Goal: Task Accomplishment & Management: Manage account settings

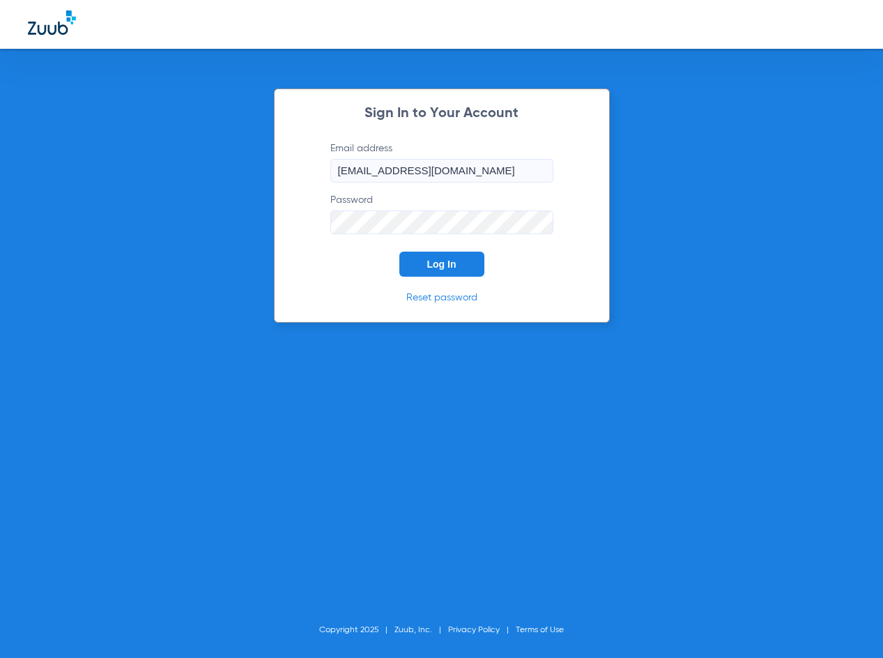
click at [445, 266] on span "Log In" at bounding box center [441, 264] width 29 height 11
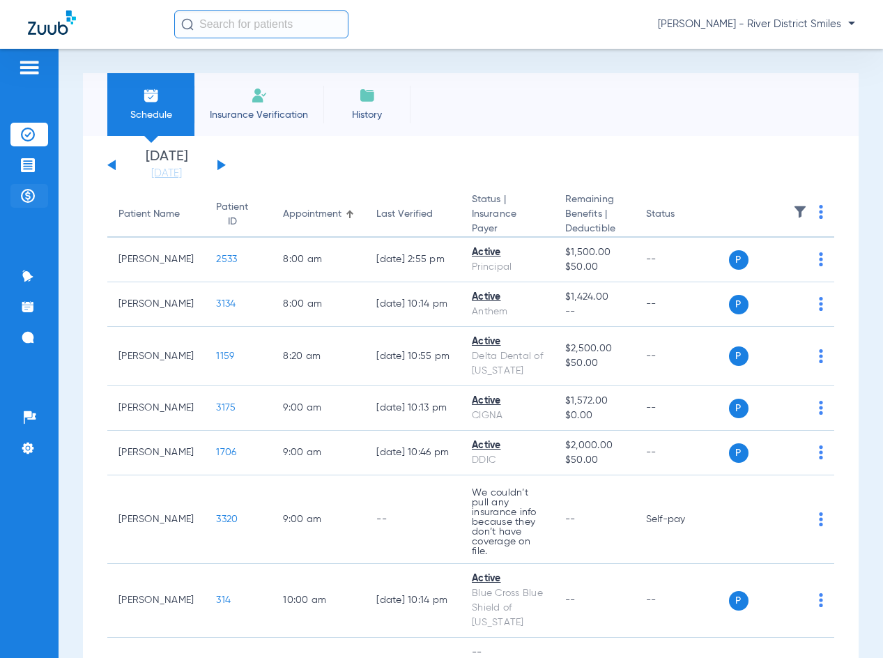
click at [25, 192] on img at bounding box center [28, 196] width 14 height 14
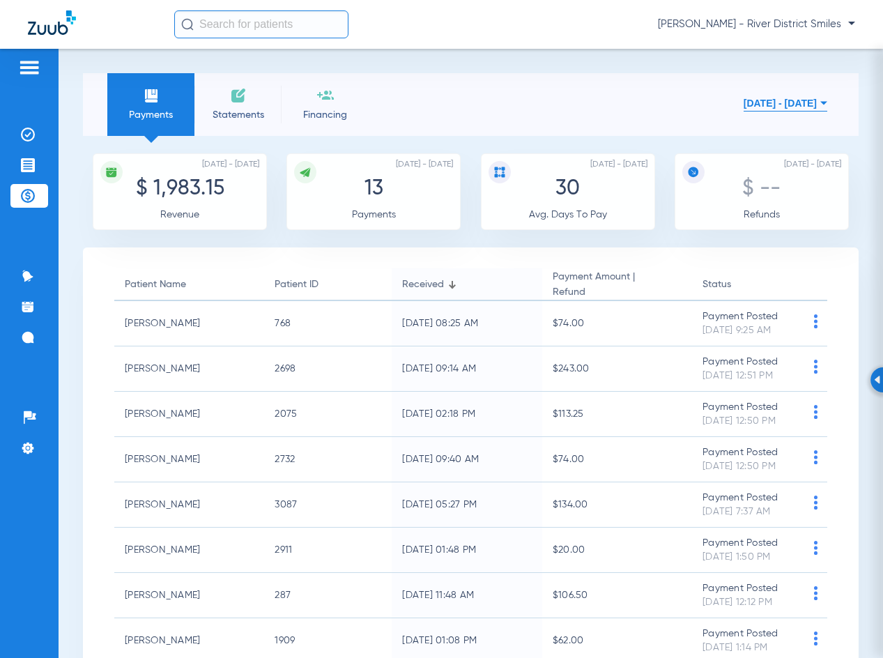
click at [229, 105] on li "Statements" at bounding box center [238, 104] width 87 height 63
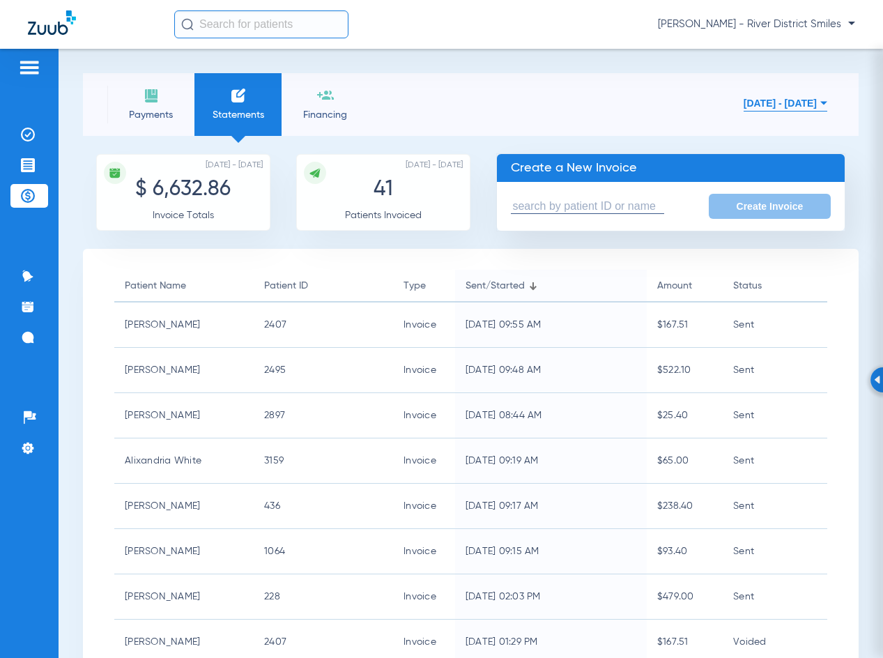
click at [166, 121] on li "Payments" at bounding box center [150, 104] width 87 height 63
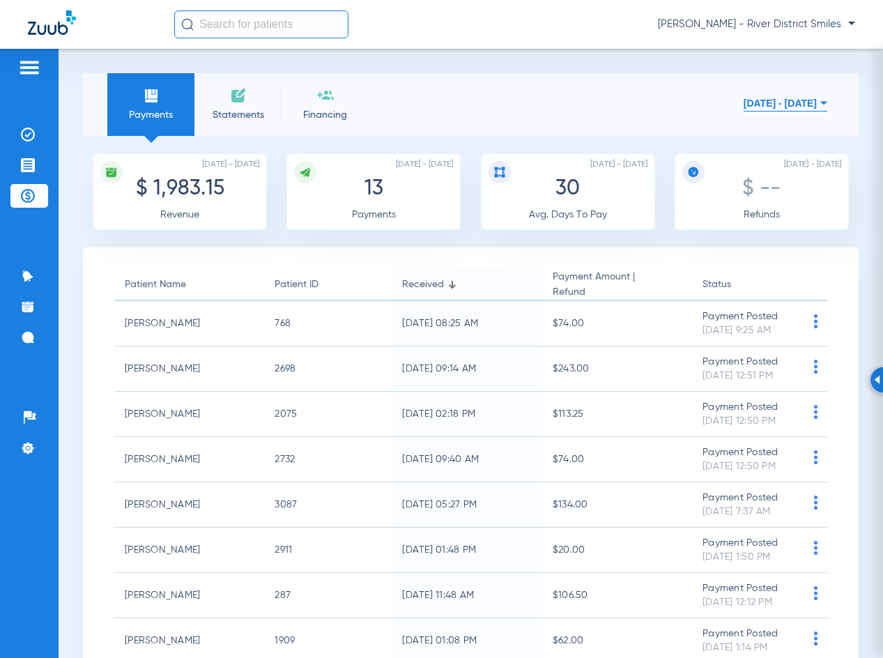
click at [246, 120] on span "Statements" at bounding box center [238, 115] width 66 height 14
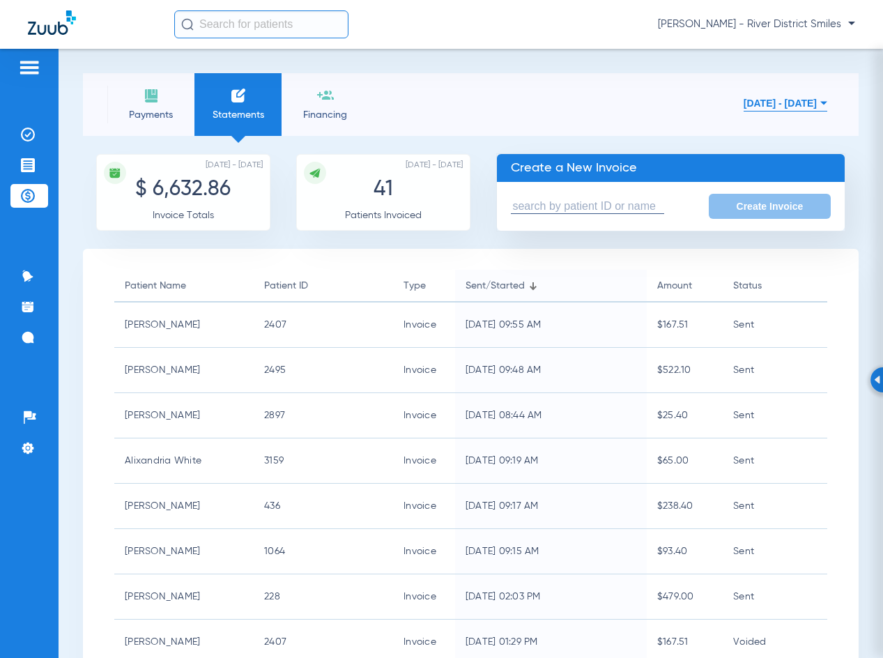
click at [168, 105] on li "Payments" at bounding box center [150, 104] width 87 height 63
